Goal: Transaction & Acquisition: Book appointment/travel/reservation

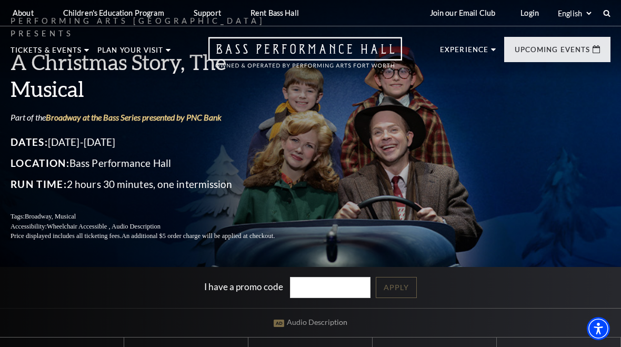
click at [216, 283] on span "Learn More" at bounding box center [194, 289] width 54 height 13
click at [215, 283] on span "Learn More" at bounding box center [194, 289] width 54 height 13
click at [216, 235] on div "Performing Arts [GEOGRAPHIC_DATA] [PERSON_NAME] and his Large Band Empty headin…" at bounding box center [233, 194] width 133 height 201
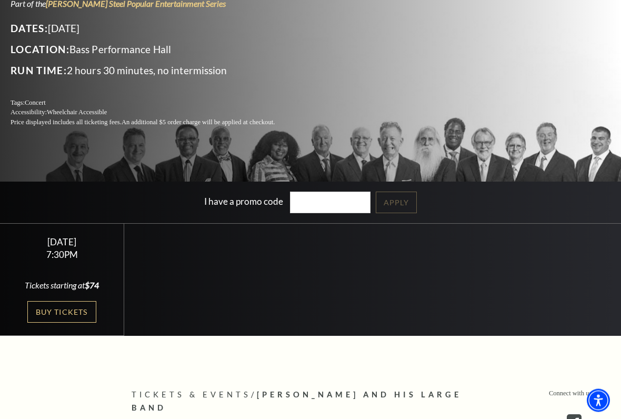
scroll to position [143, 0]
click at [77, 309] on link "Buy Tickets" at bounding box center [61, 312] width 68 height 22
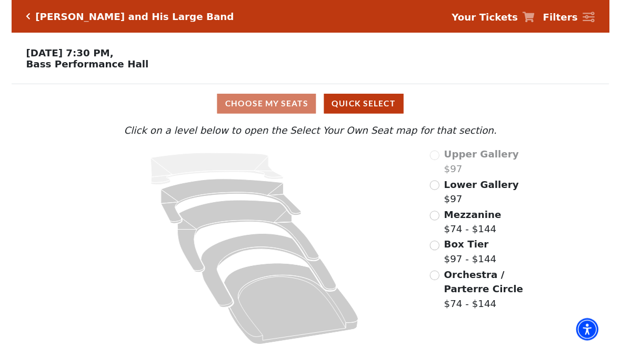
scroll to position [18, 0]
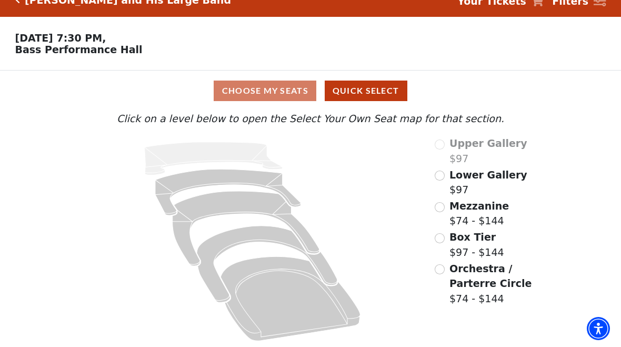
click at [444, 206] on input "Mezzanine$74 - $144\a" at bounding box center [440, 207] width 10 height 10
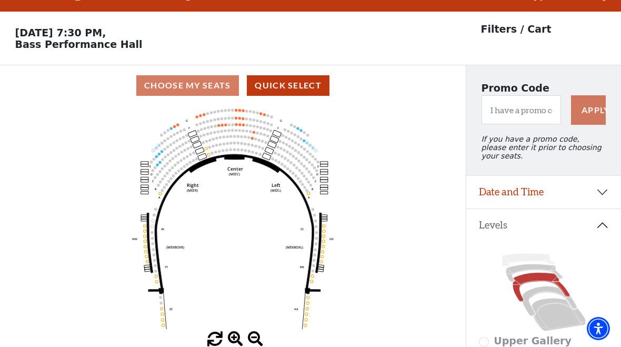
scroll to position [49, 0]
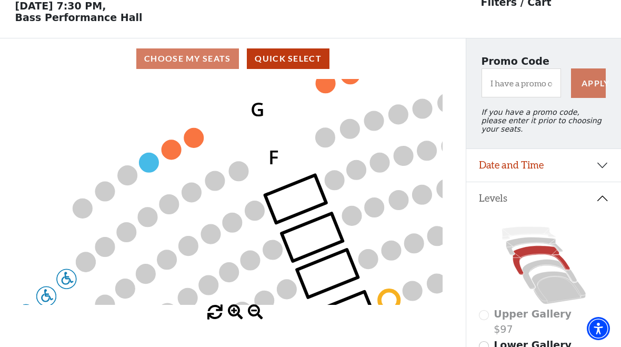
click at [149, 172] on circle at bounding box center [149, 162] width 19 height 19
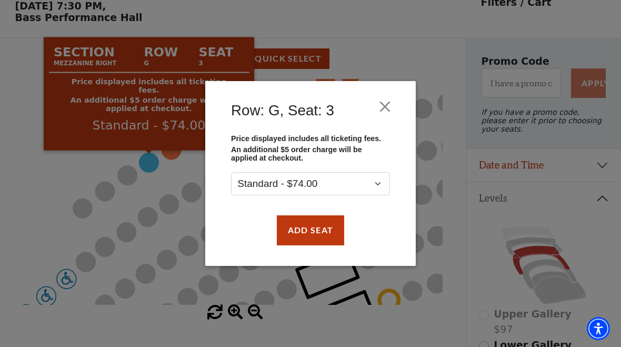
click at [384, 105] on button "Close" at bounding box center [385, 107] width 20 height 20
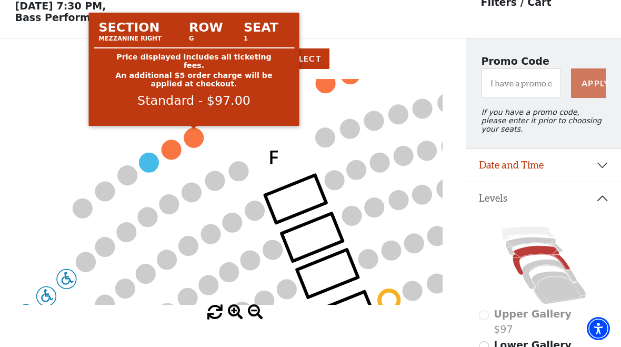
click at [198, 140] on circle at bounding box center [193, 137] width 19 height 19
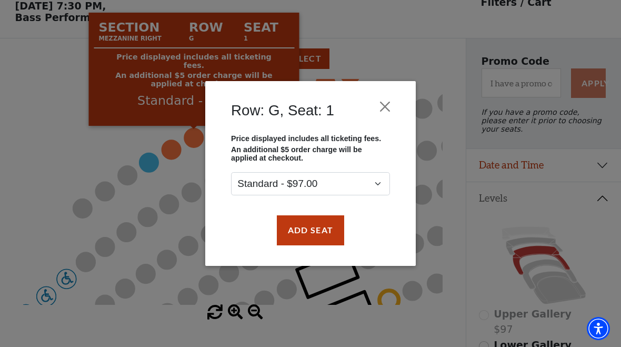
click at [319, 243] on button "Add Seat" at bounding box center [310, 229] width 67 height 29
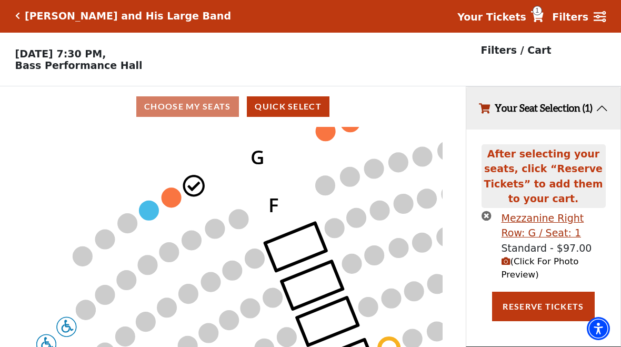
scroll to position [0, 0]
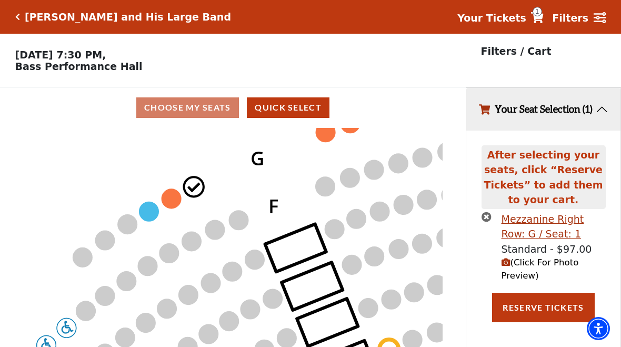
click at [175, 203] on circle at bounding box center [171, 198] width 19 height 19
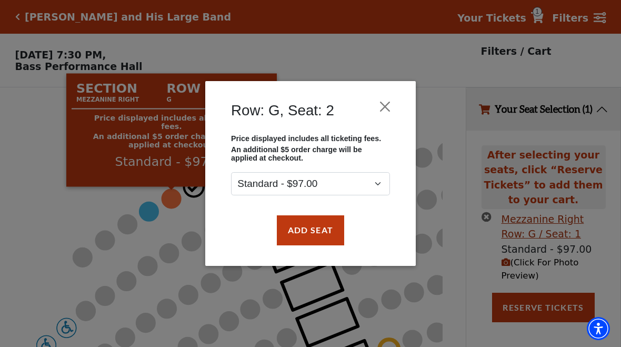
click at [322, 244] on button "Add Seat" at bounding box center [310, 229] width 67 height 29
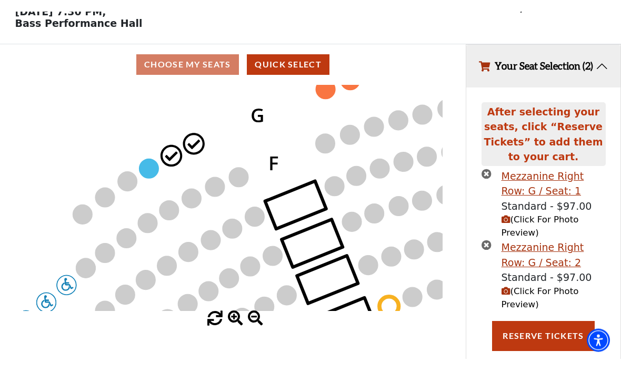
scroll to position [55, 0]
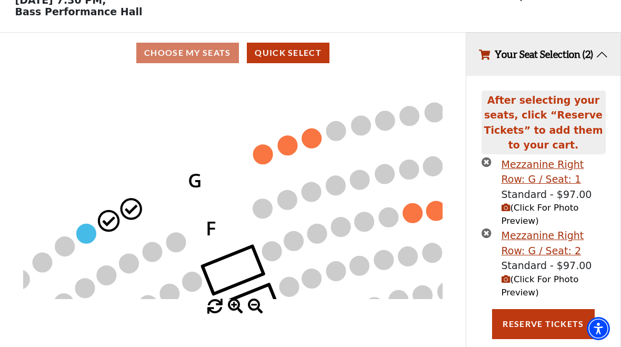
click at [133, 213] on circle at bounding box center [131, 208] width 19 height 19
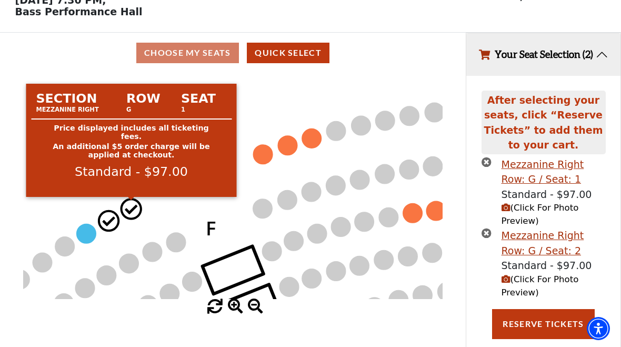
click at [135, 211] on circle at bounding box center [131, 208] width 19 height 19
click at [139, 208] on circle at bounding box center [131, 208] width 19 height 19
click at [107, 227] on circle at bounding box center [109, 220] width 19 height 19
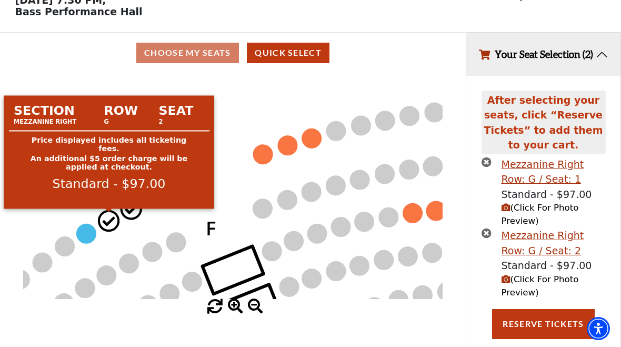
click at [136, 217] on circle at bounding box center [131, 208] width 19 height 19
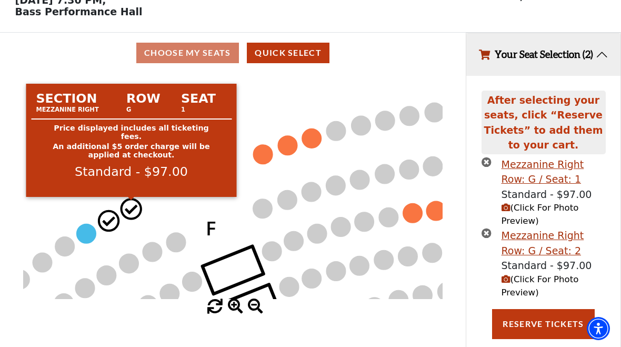
click at [92, 241] on circle at bounding box center [86, 233] width 19 height 19
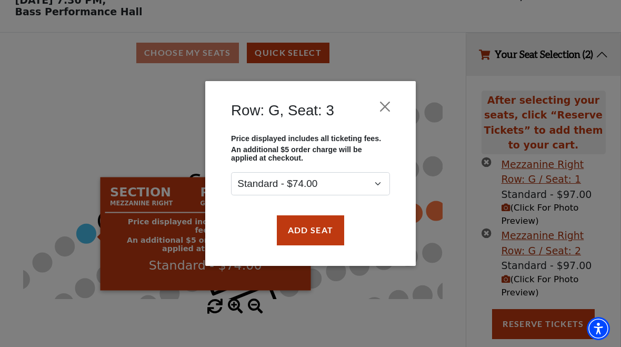
click at [394, 103] on button "Close" at bounding box center [385, 107] width 20 height 20
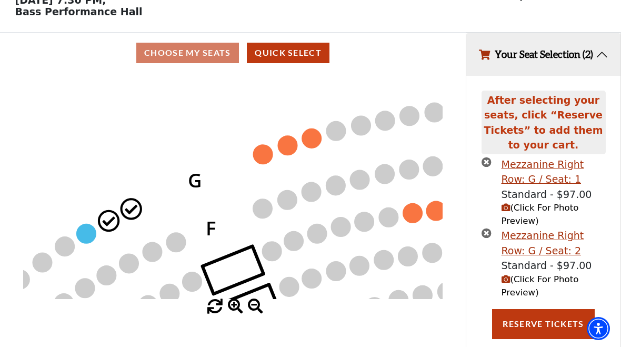
click at [255, 302] on span at bounding box center [255, 306] width 15 height 15
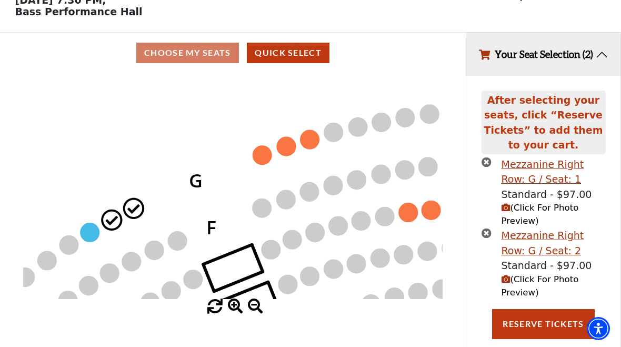
click at [262, 304] on span at bounding box center [255, 306] width 15 height 15
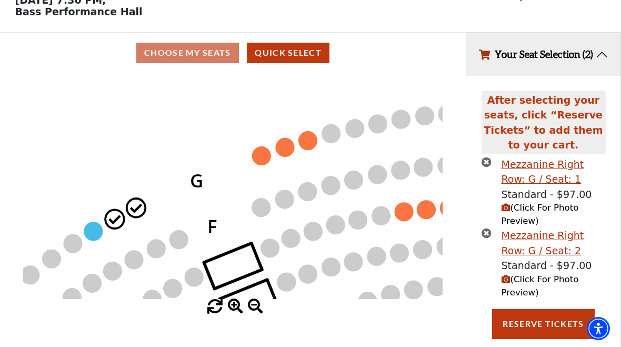
click at [263, 303] on span at bounding box center [255, 306] width 15 height 15
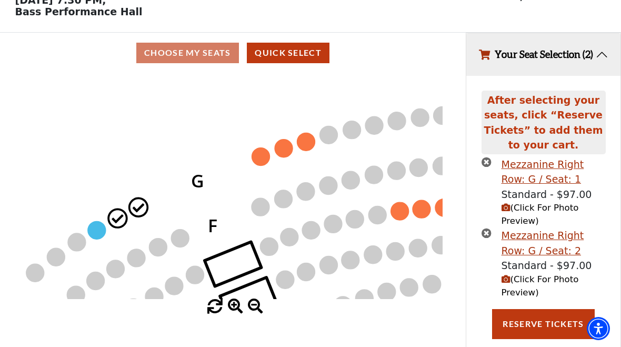
click at [261, 302] on span at bounding box center [255, 306] width 15 height 15
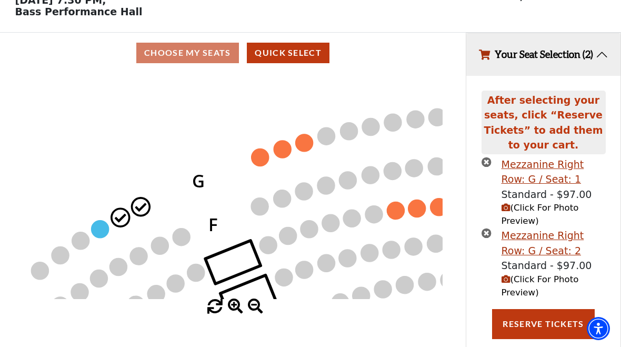
click at [263, 301] on span at bounding box center [255, 306] width 15 height 15
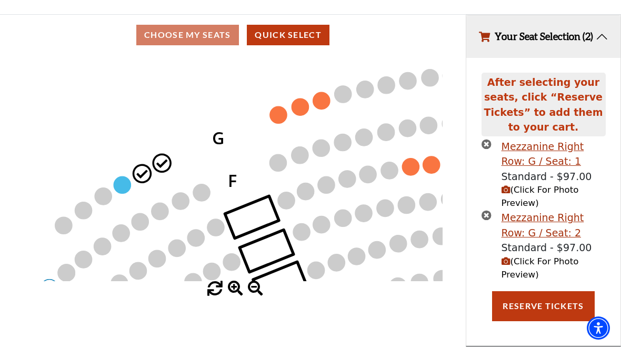
scroll to position [80, 0]
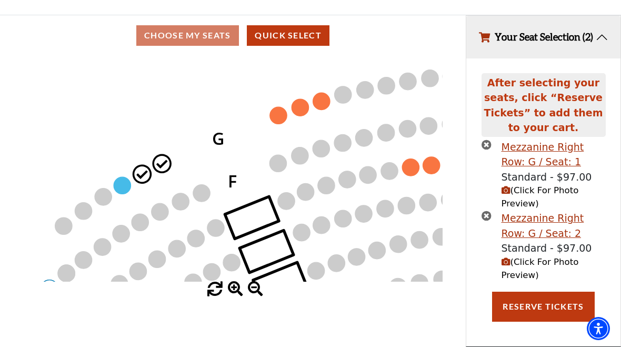
click at [569, 198] on span "(Click For Photo Preview)" at bounding box center [540, 196] width 77 height 23
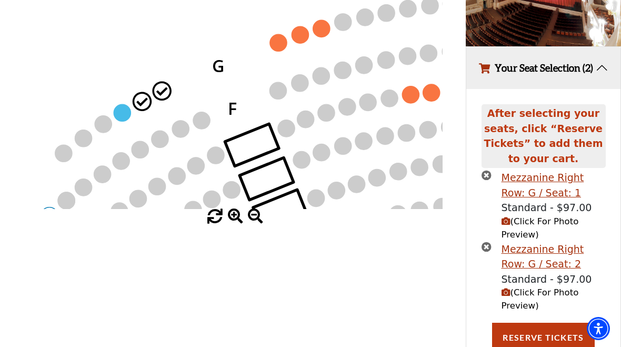
click at [560, 90] on button "Your Seat Selection (2)" at bounding box center [543, 68] width 154 height 43
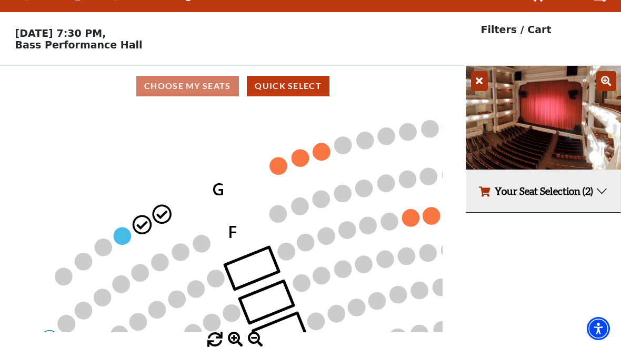
click at [591, 207] on button "Your Seat Selection (2)" at bounding box center [543, 191] width 154 height 43
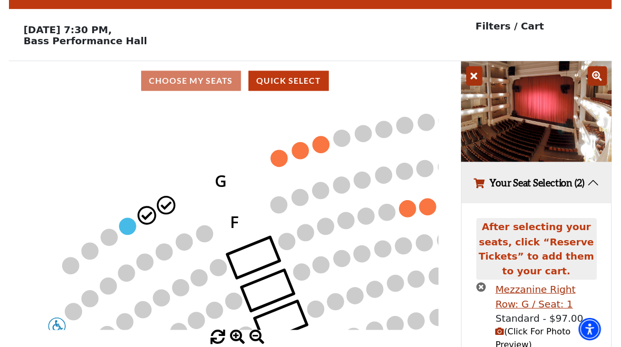
scroll to position [28, 0]
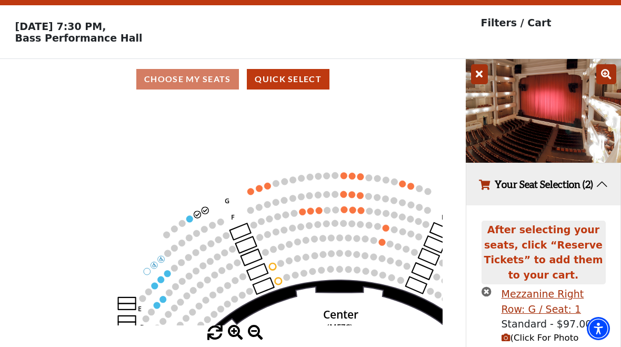
click at [202, 215] on icon "Center (MEZC) Right (MEZR) Left (MEZL) (MEXBOXR) (MEXBOXL) XX WW CC DD YY BB ZZ…" at bounding box center [233, 213] width 420 height 226
click at [206, 214] on circle at bounding box center [205, 210] width 7 height 7
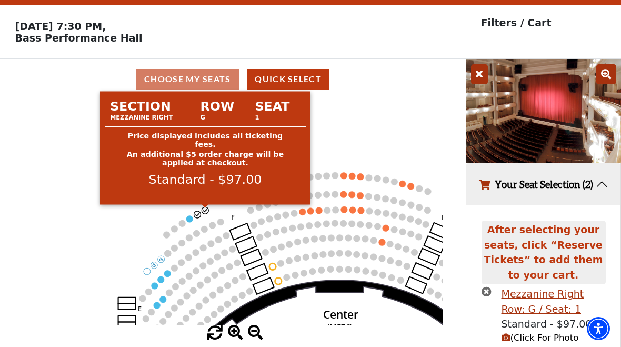
click at [206, 214] on circle at bounding box center [205, 210] width 7 height 7
click at [207, 221] on icon "Center (MEZC) Right (MEZR) Left (MEZL) (MEXBOXR) (MEXBOXL) XX WW CC DD YY BB ZZ…" at bounding box center [233, 213] width 420 height 226
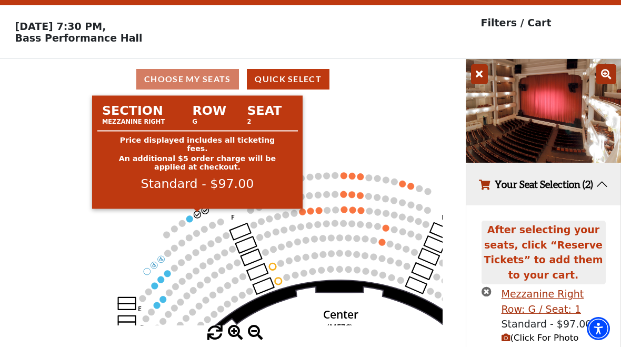
click at [207, 220] on icon "Center (MEZC) Right (MEZR) Left (MEZL) (MEXBOXR) (MEXBOXL) XX WW CC DD YY BB ZZ…" at bounding box center [233, 213] width 420 height 226
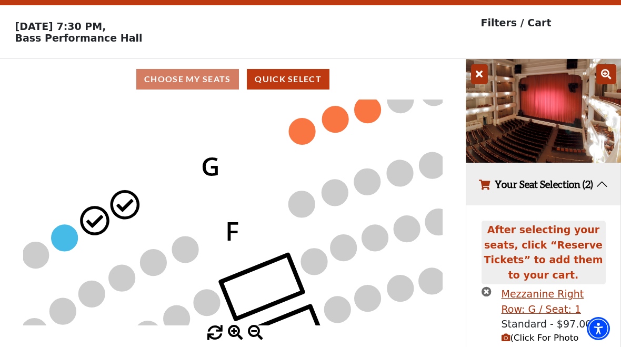
click at [206, 215] on icon "Center (MEZC) Right (MEZR) Left (MEZL) (MEXBOXR) (MEXBOXL) XX WW CC DD YY BB ZZ…" at bounding box center [233, 213] width 420 height 226
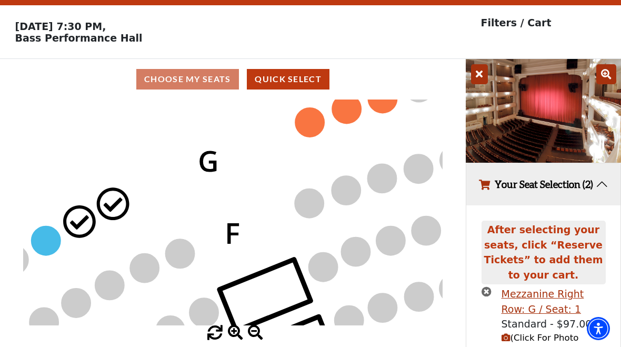
click at [118, 217] on circle at bounding box center [113, 203] width 29 height 29
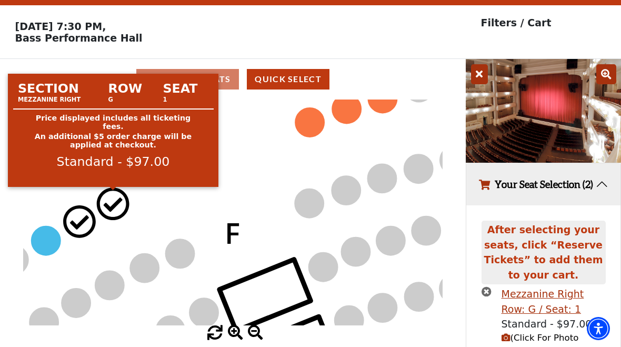
click at [118, 209] on circle at bounding box center [113, 203] width 29 height 29
click at [597, 196] on button "Your Seat Selection (2)" at bounding box center [543, 184] width 154 height 43
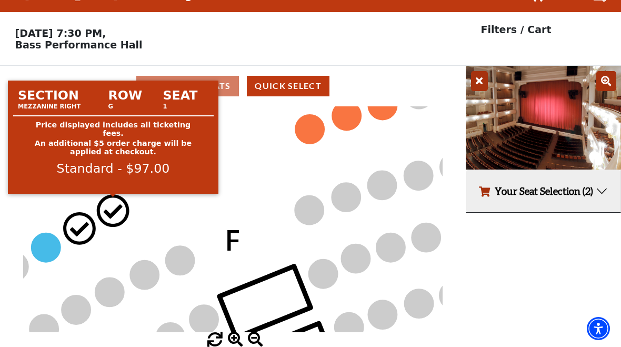
scroll to position [23, 0]
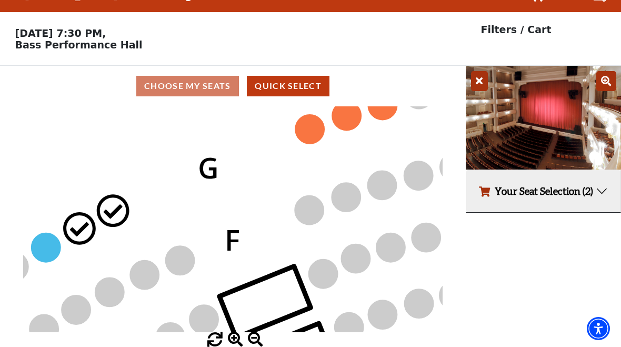
click at [599, 197] on button "Your Seat Selection (2)" at bounding box center [543, 191] width 154 height 43
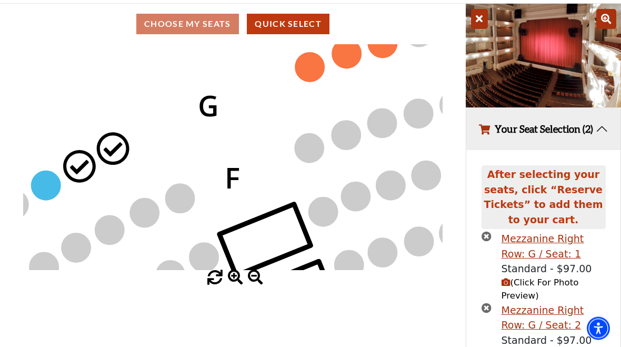
scroll to position [84, 0]
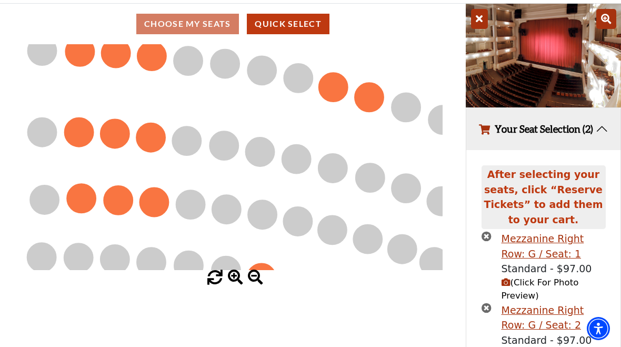
click at [335, 92] on circle at bounding box center [333, 87] width 29 height 29
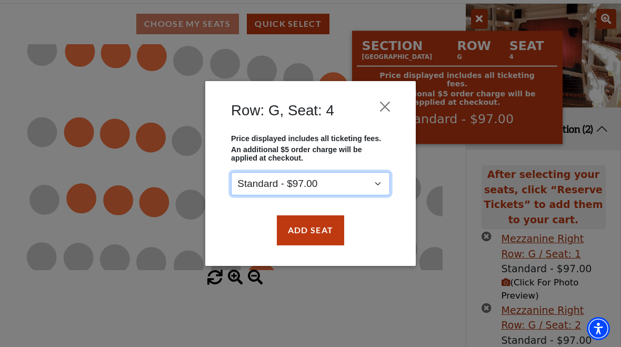
click at [380, 181] on select "Standard - $97.00" at bounding box center [310, 184] width 159 height 24
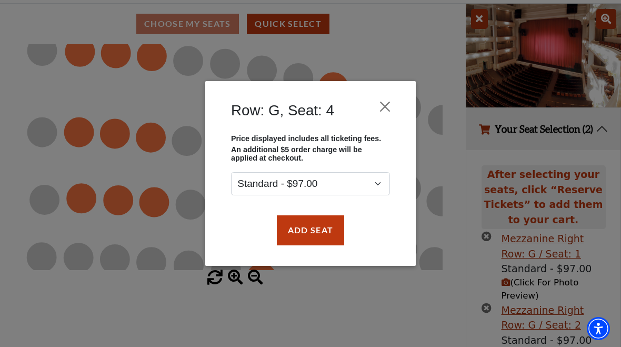
click at [388, 110] on button "Close" at bounding box center [385, 107] width 20 height 20
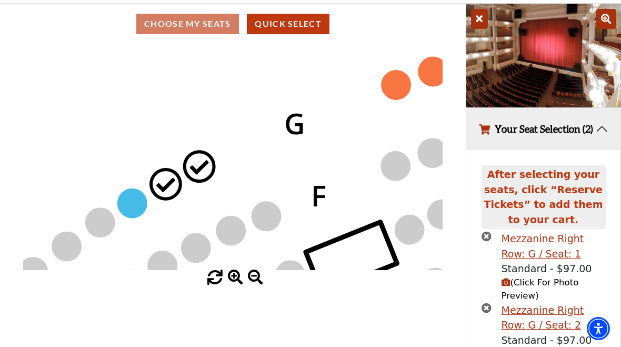
click at [166, 190] on circle at bounding box center [166, 184] width 29 height 29
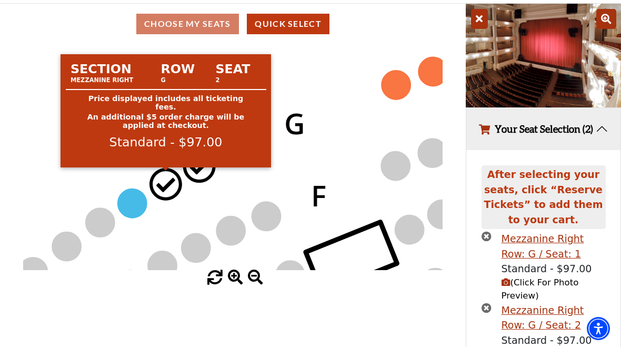
click at [100, 77] on th "Section" at bounding box center [111, 67] width 91 height 20
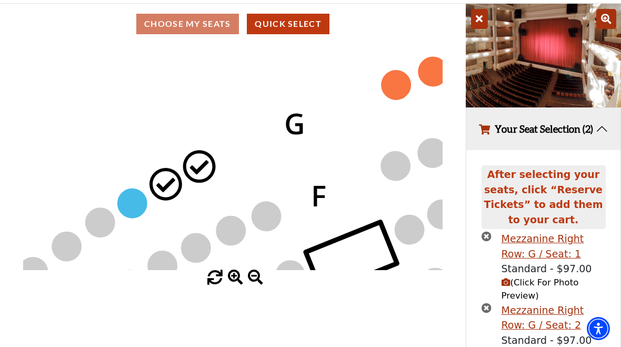
click at [166, 195] on circle at bounding box center [166, 184] width 29 height 29
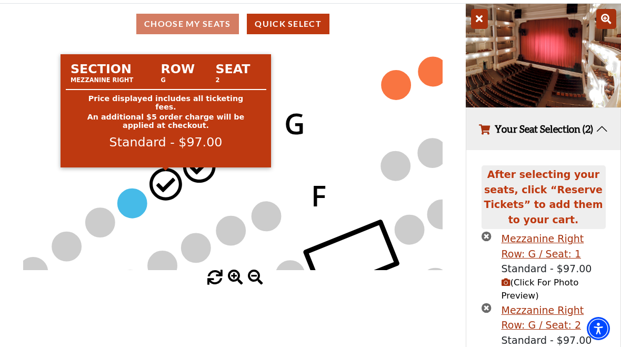
click at [170, 190] on circle at bounding box center [166, 184] width 29 height 29
click at [198, 167] on div "Section Row Seat Mezzanine Right G 2 Price displayed includes all ticketing fee…" at bounding box center [166, 110] width 211 height 113
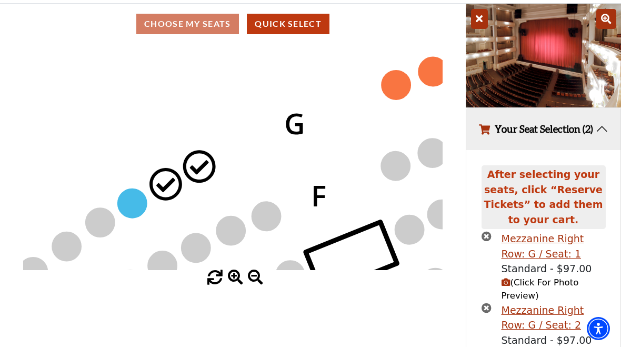
click at [160, 185] on circle at bounding box center [166, 184] width 29 height 29
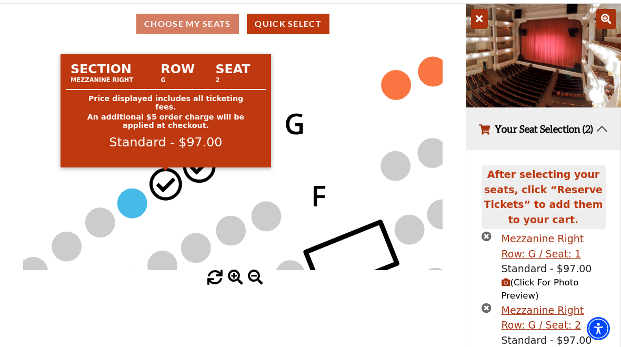
click at [585, 249] on div "Mezzanine Right Row: G / Seat: 1" at bounding box center [554, 246] width 104 height 30
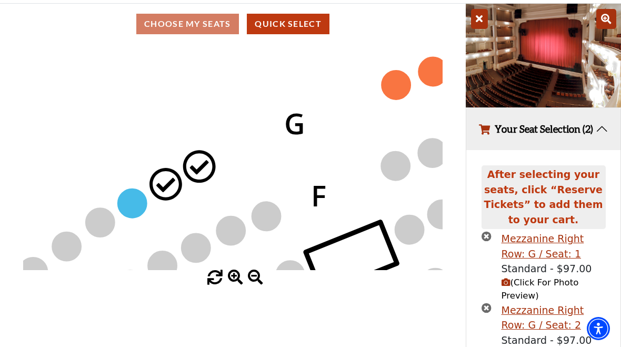
click at [582, 252] on div "Mezzanine Right Row: G / Seat: 1" at bounding box center [554, 246] width 104 height 30
click at [527, 135] on button "Your Seat Selection (2)" at bounding box center [543, 129] width 154 height 43
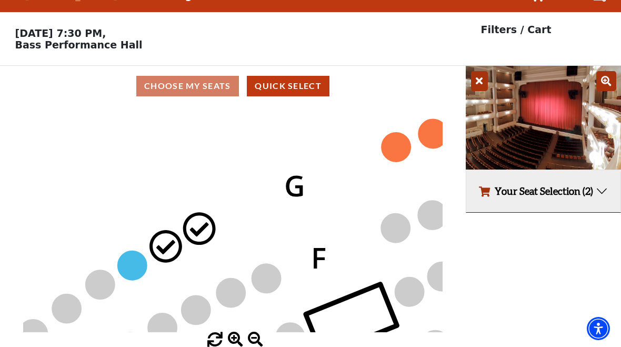
scroll to position [23, 0]
click at [615, 204] on button "Your Seat Selection (2)" at bounding box center [543, 191] width 154 height 43
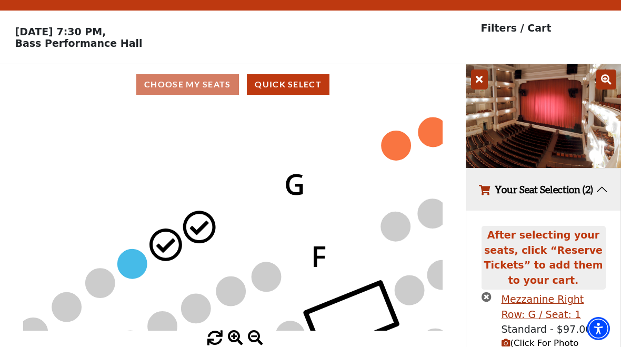
click at [603, 204] on button "Your Seat Selection (2)" at bounding box center [543, 189] width 154 height 43
